Goal: Information Seeking & Learning: Understand process/instructions

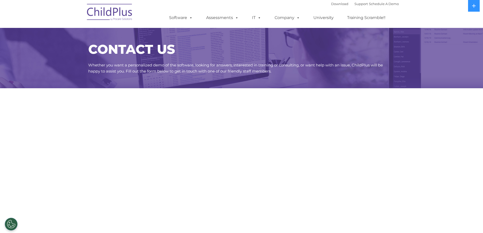
select select "MEDIUM"
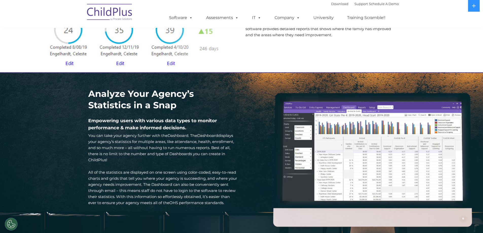
scroll to position [660, 0]
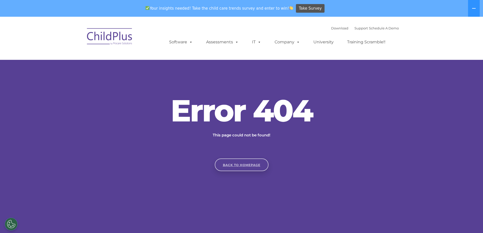
click at [250, 163] on link "Back to homepage" at bounding box center [242, 164] width 54 height 13
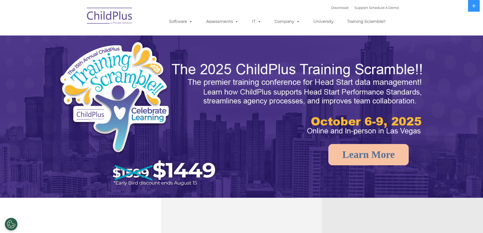
select select "MEDIUM"
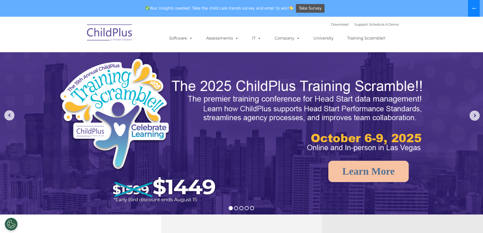
click at [474, 8] on icon at bounding box center [474, 8] width 4 height 1
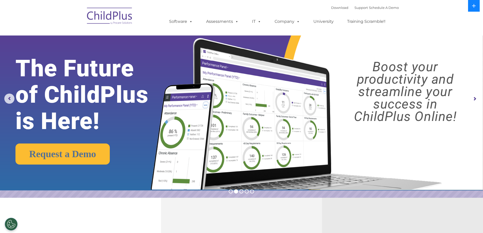
click at [474, 6] on icon at bounding box center [474, 6] width 4 height 4
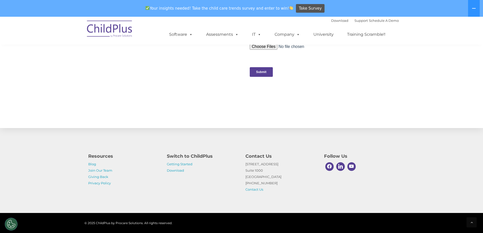
scroll to position [515, 0]
click at [185, 164] on link "Getting Started" at bounding box center [180, 164] width 26 height 4
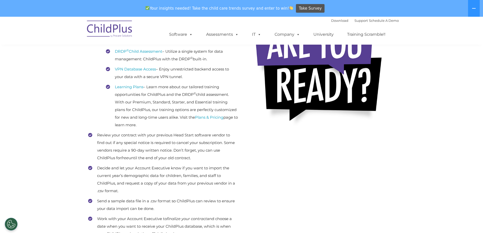
scroll to position [149, 0]
